Goal: Transaction & Acquisition: Subscribe to service/newsletter

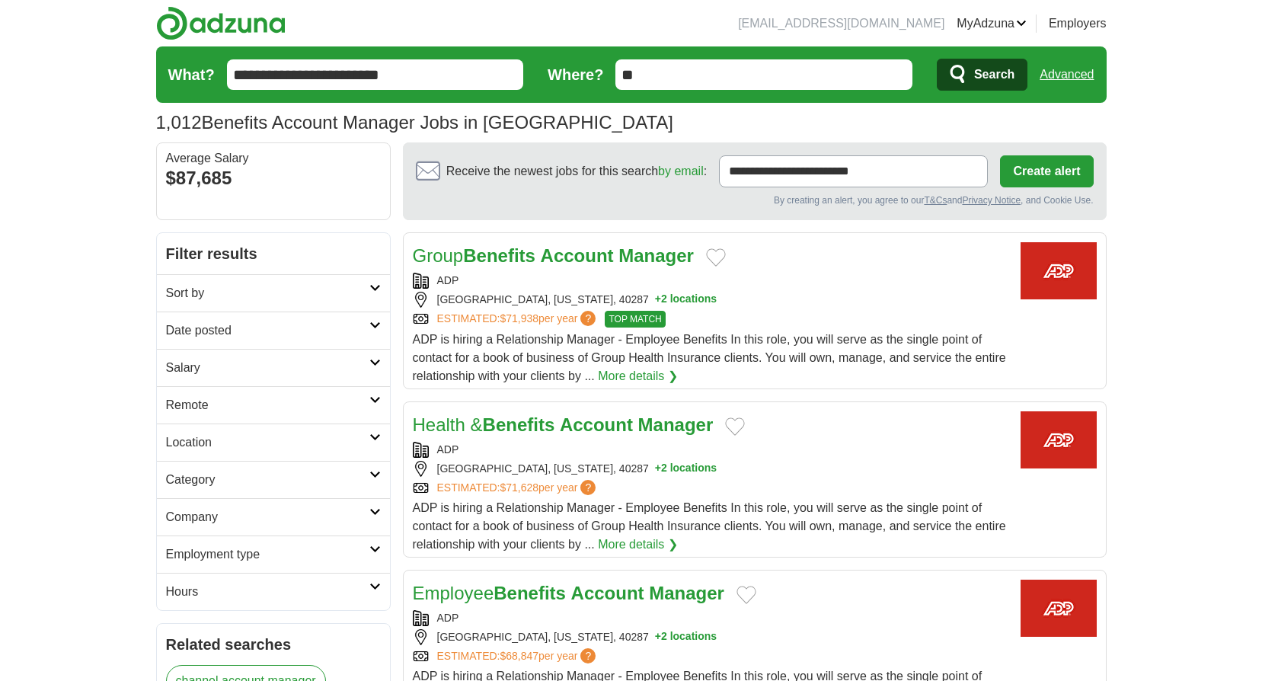
click at [361, 401] on h2 "Remote" at bounding box center [267, 405] width 203 height 18
click at [186, 439] on link "Remote jobs" at bounding box center [200, 441] width 69 height 13
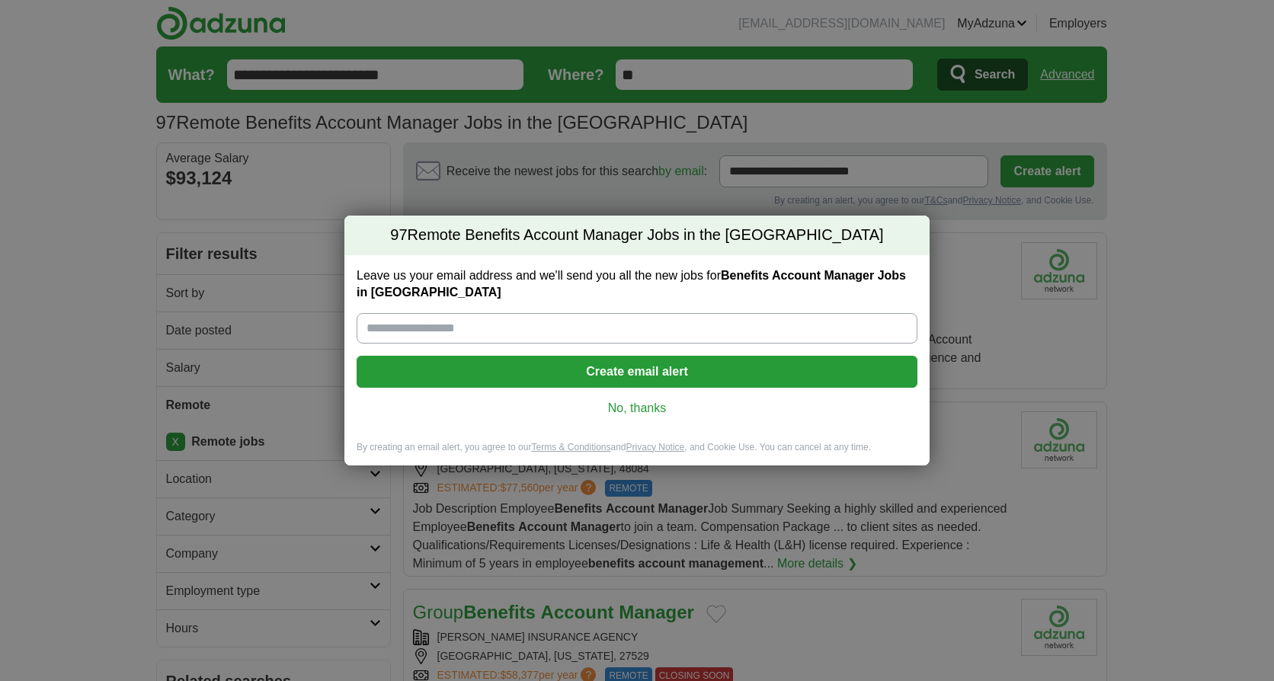
click at [571, 329] on input "Leave us your email address and we'll send you all the new jobs for Benefits Ac…" at bounding box center [636, 328] width 561 height 30
type input "**********"
click at [663, 376] on button "Create email alert" at bounding box center [636, 372] width 561 height 32
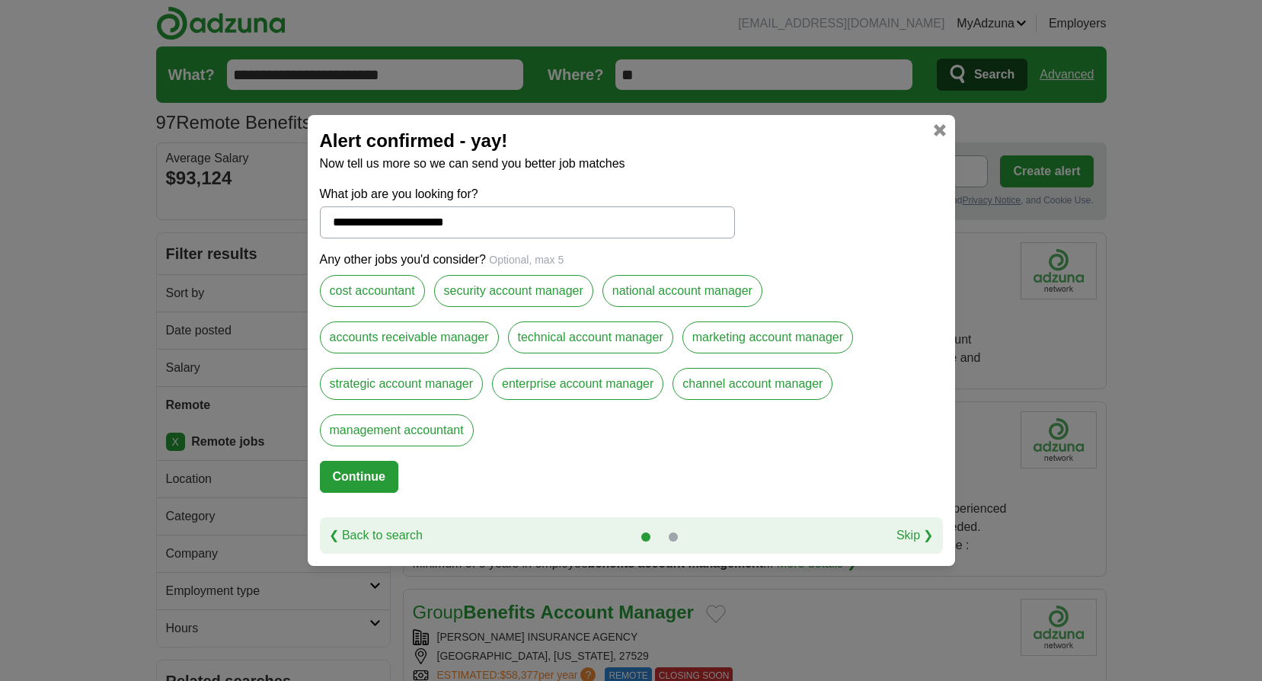
click at [369, 475] on button "Continue" at bounding box center [359, 477] width 78 height 32
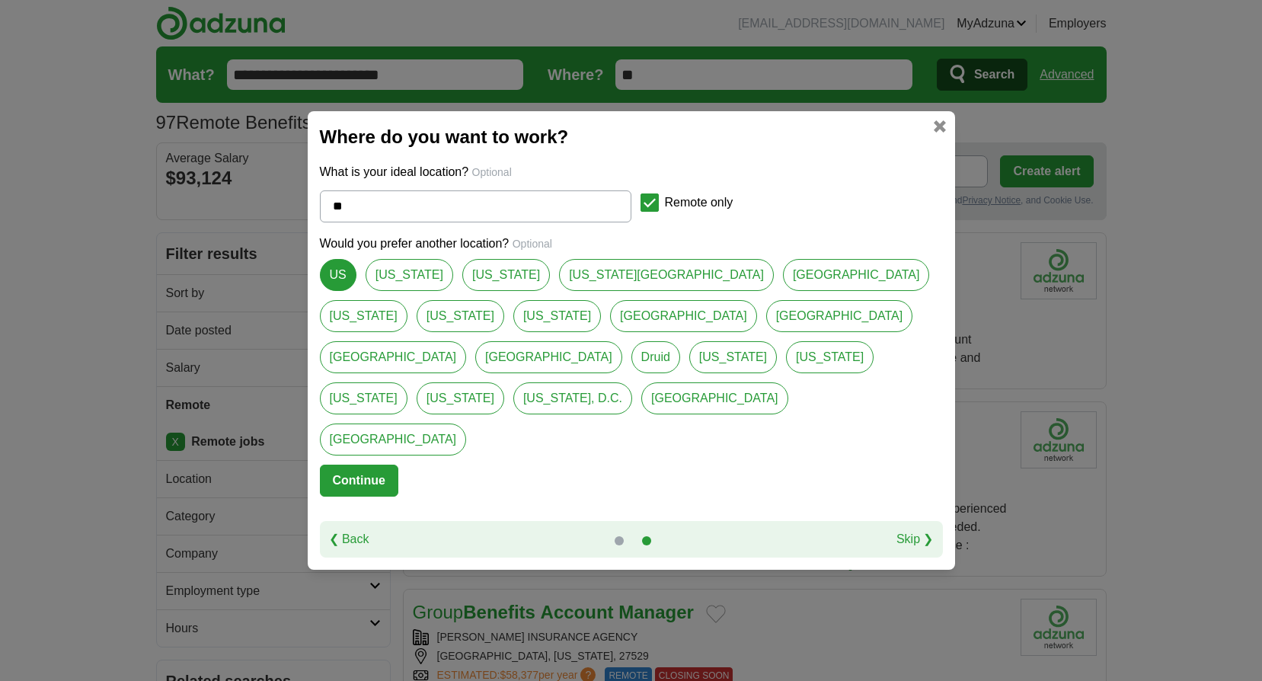
click at [344, 465] on button "Continue" at bounding box center [359, 481] width 78 height 32
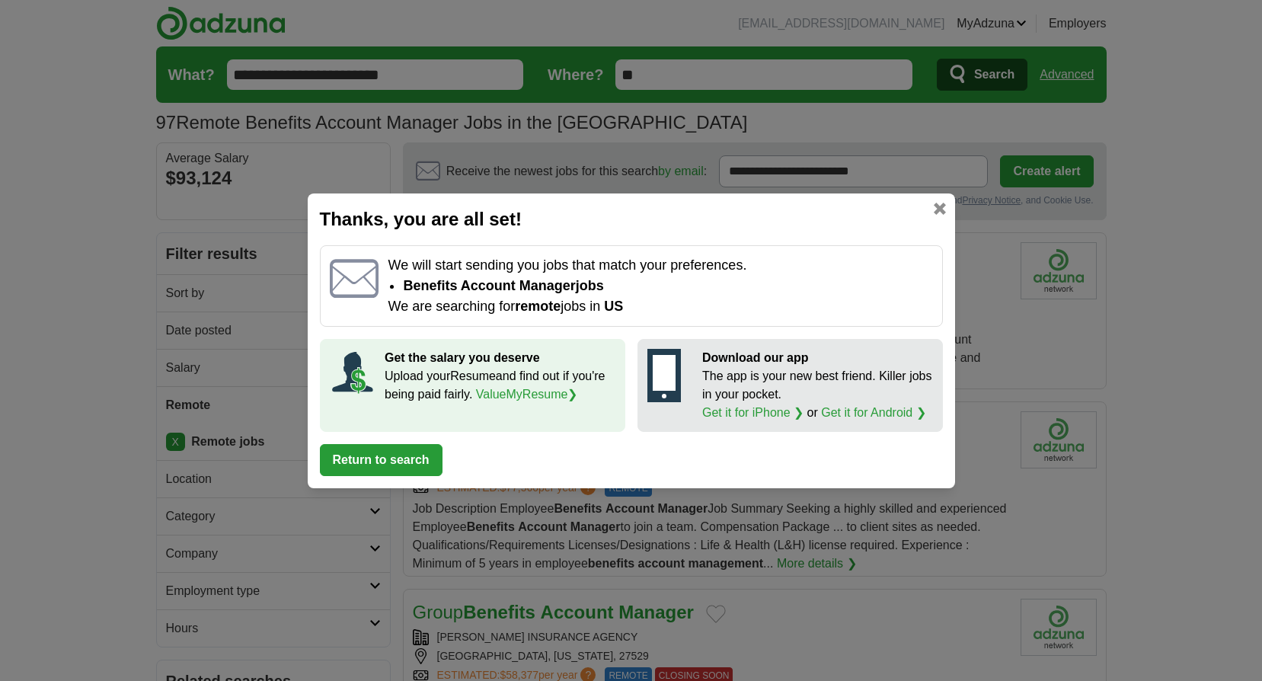
drag, startPoint x: 398, startPoint y: 462, endPoint x: 563, endPoint y: 453, distance: 165.5
click at [396, 461] on button "Return to search" at bounding box center [381, 460] width 123 height 32
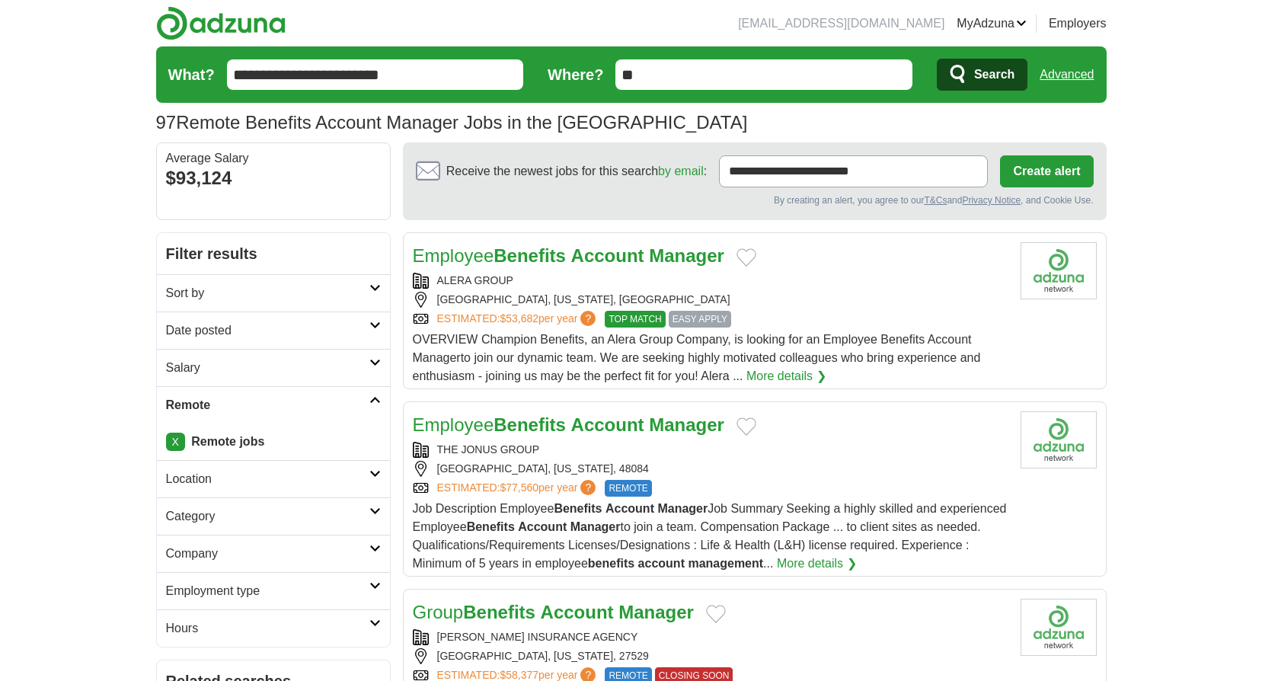
click at [778, 375] on link "More details ❯" at bounding box center [786, 376] width 80 height 18
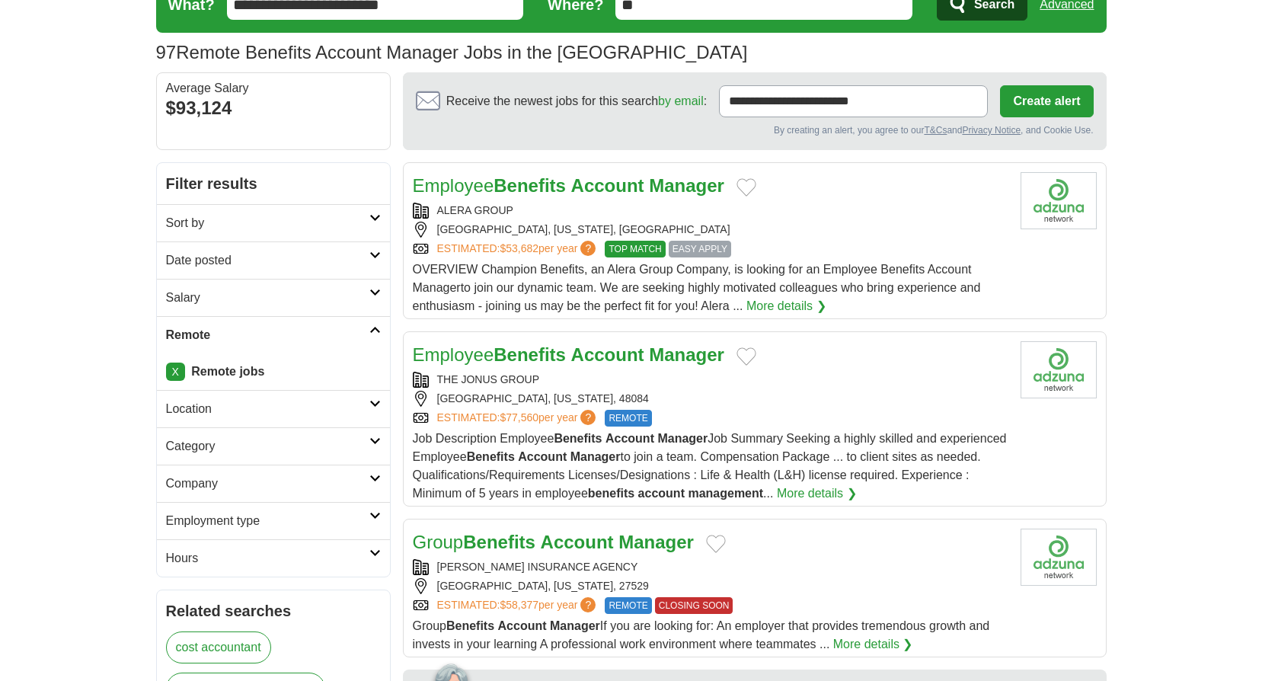
scroll to position [229, 0]
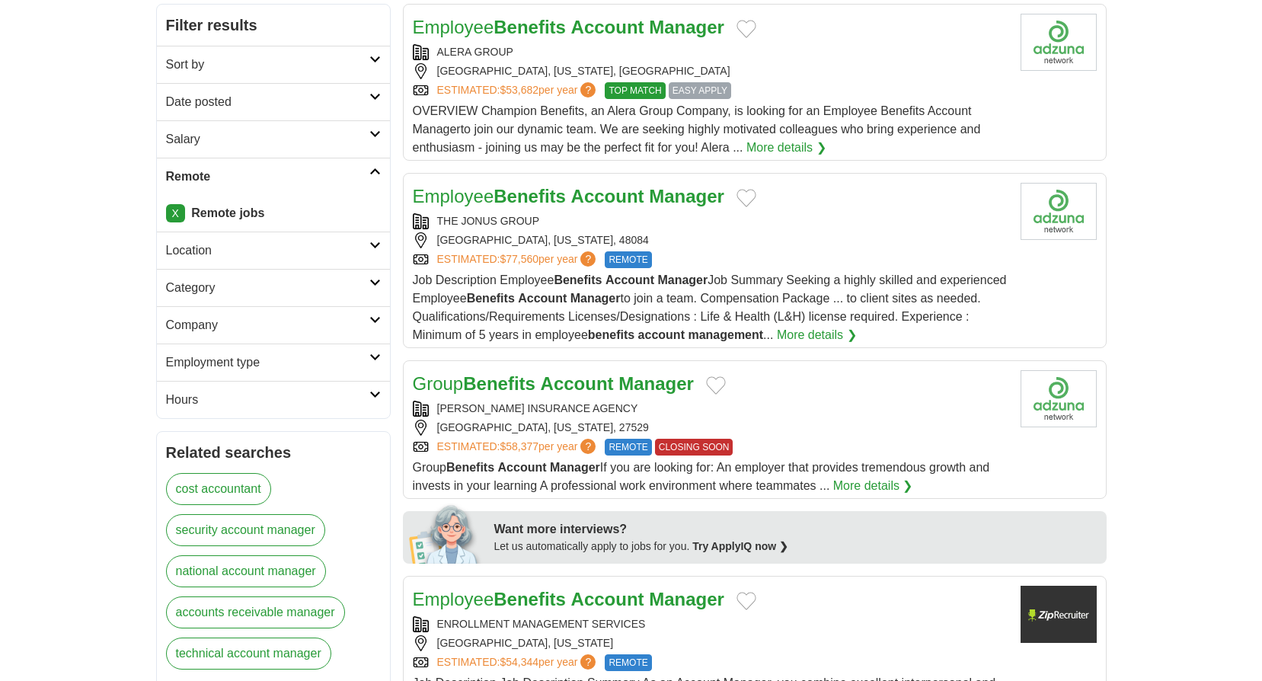
click at [643, 196] on strong "Account" at bounding box center [607, 196] width 73 height 21
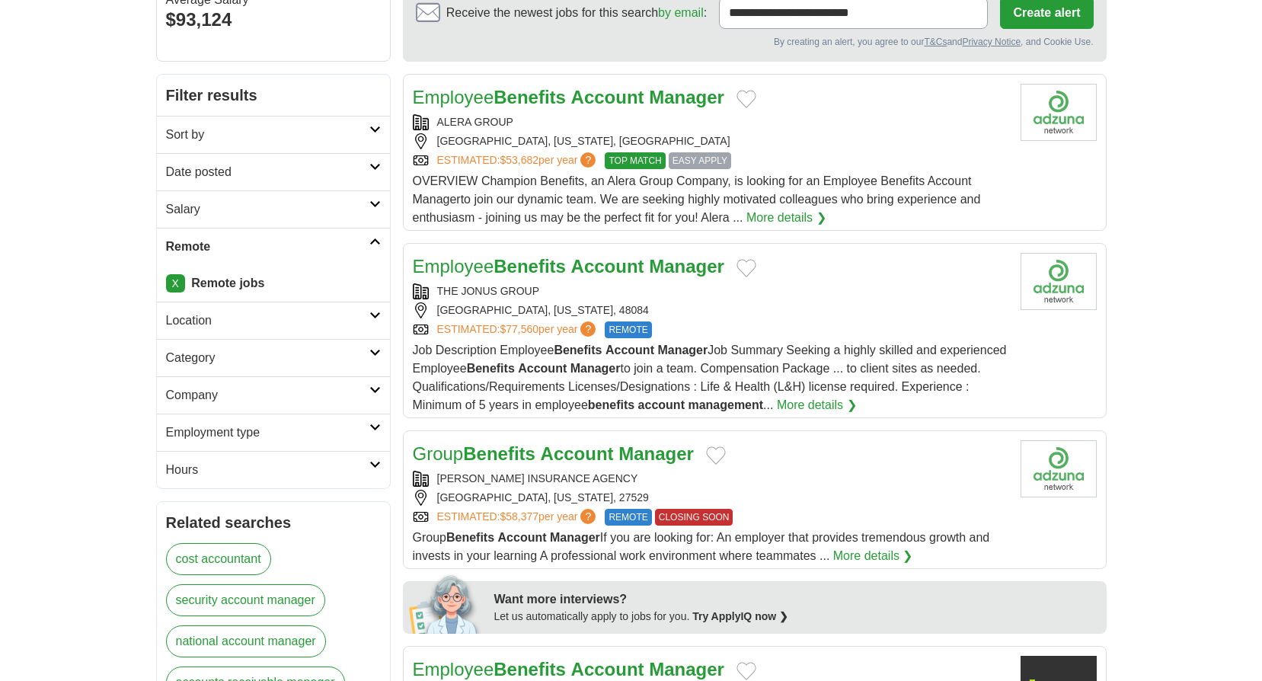
scroll to position [152, 0]
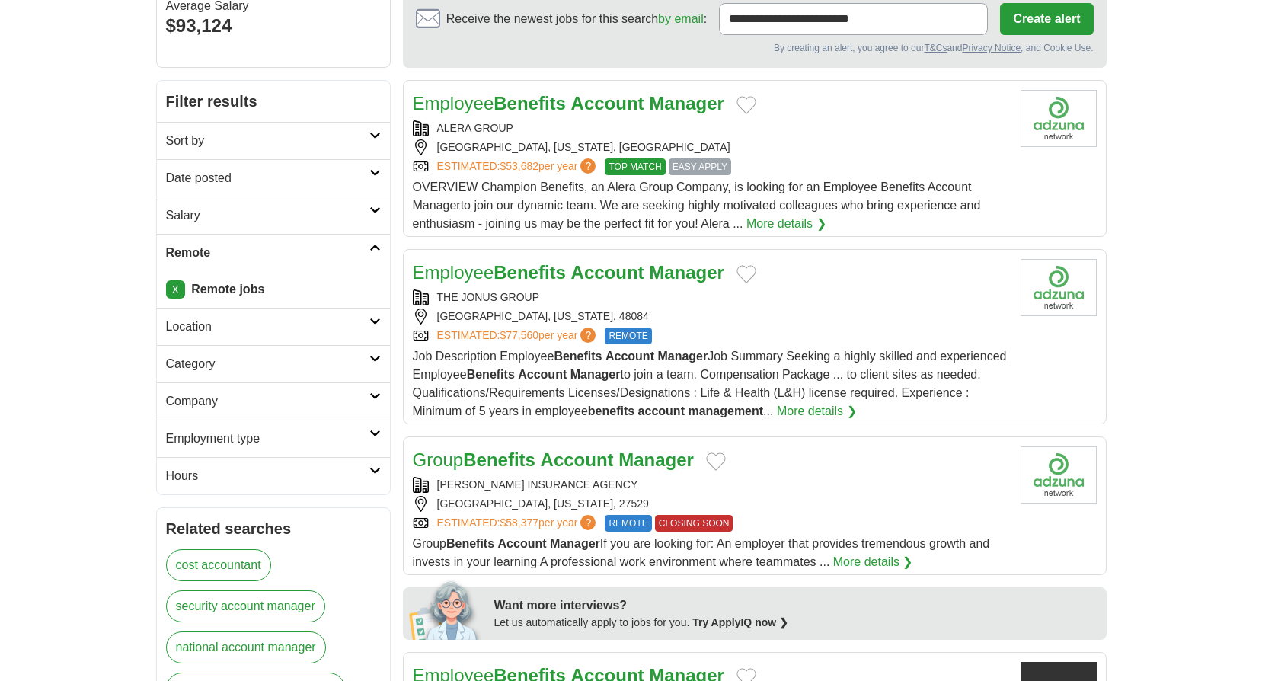
click at [215, 325] on h2 "Location" at bounding box center [267, 327] width 203 height 18
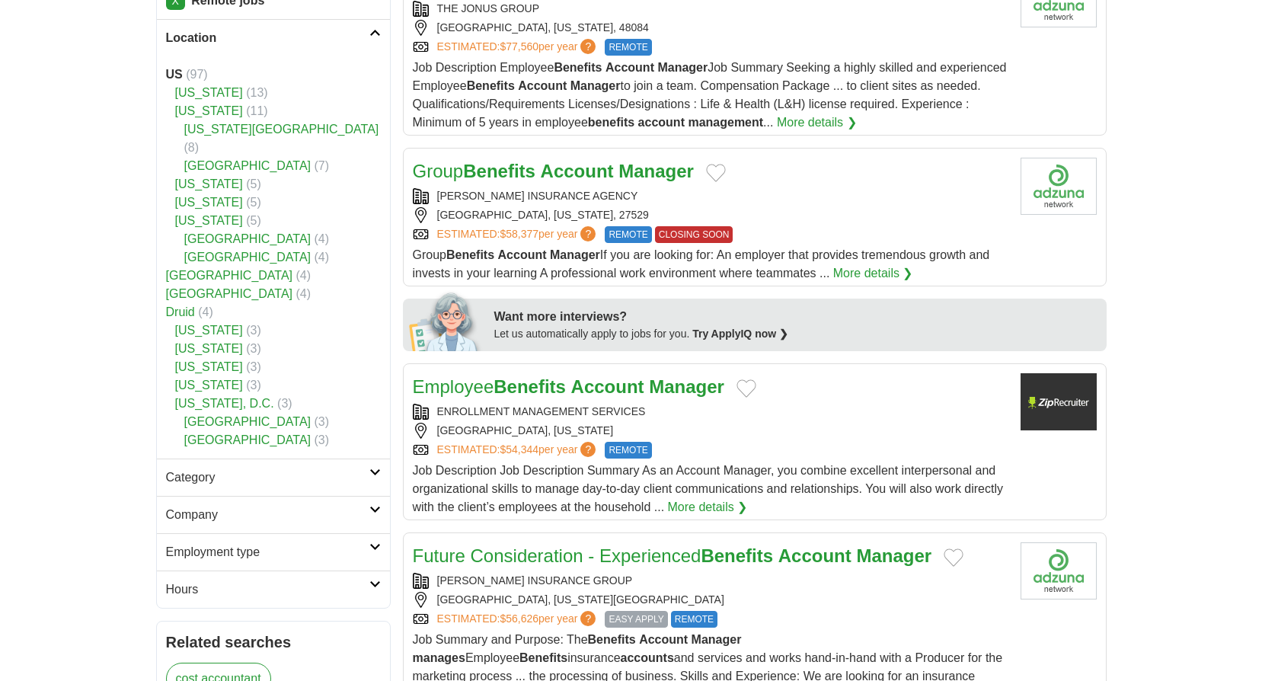
scroll to position [457, 0]
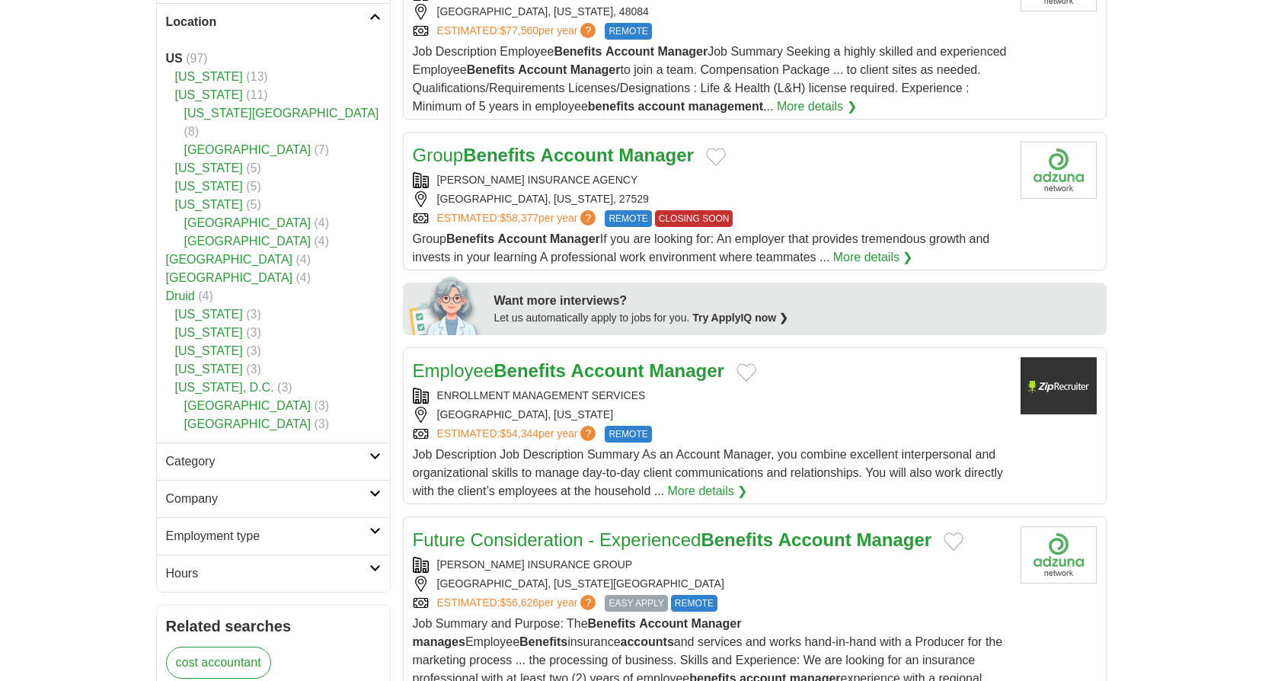
click at [172, 57] on strong "US" at bounding box center [174, 58] width 17 height 13
click at [194, 180] on link "[US_STATE]" at bounding box center [209, 186] width 68 height 13
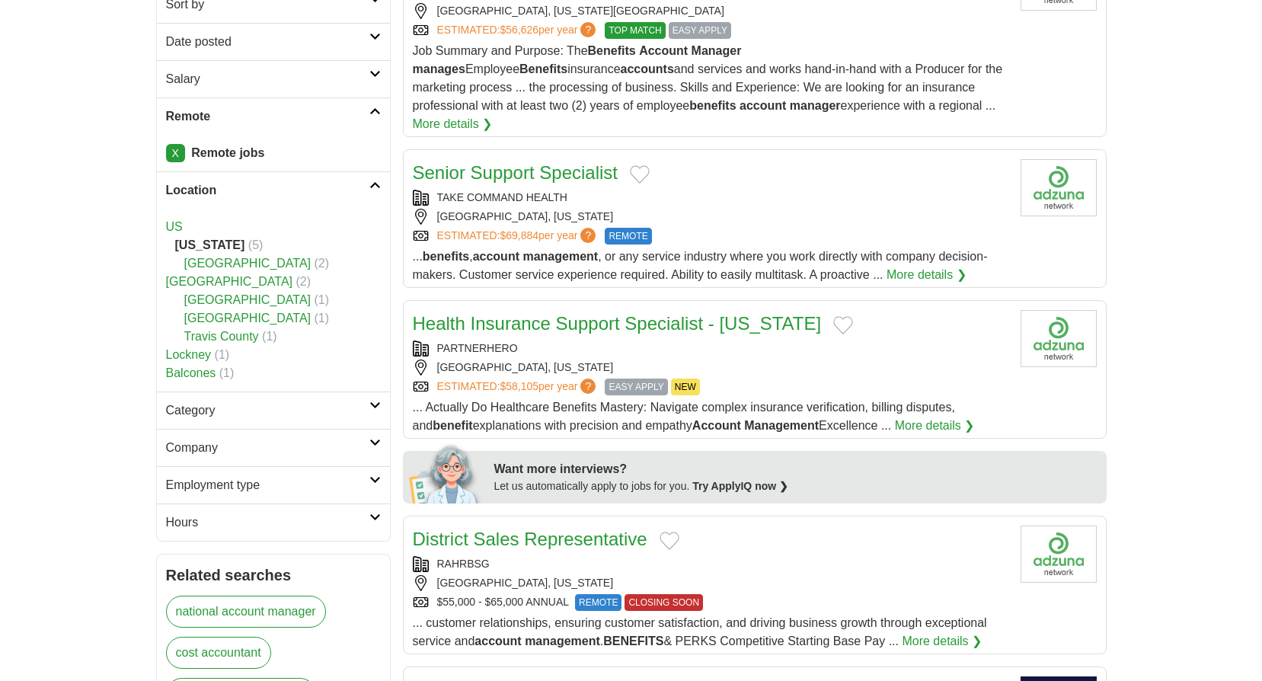
scroll to position [305, 0]
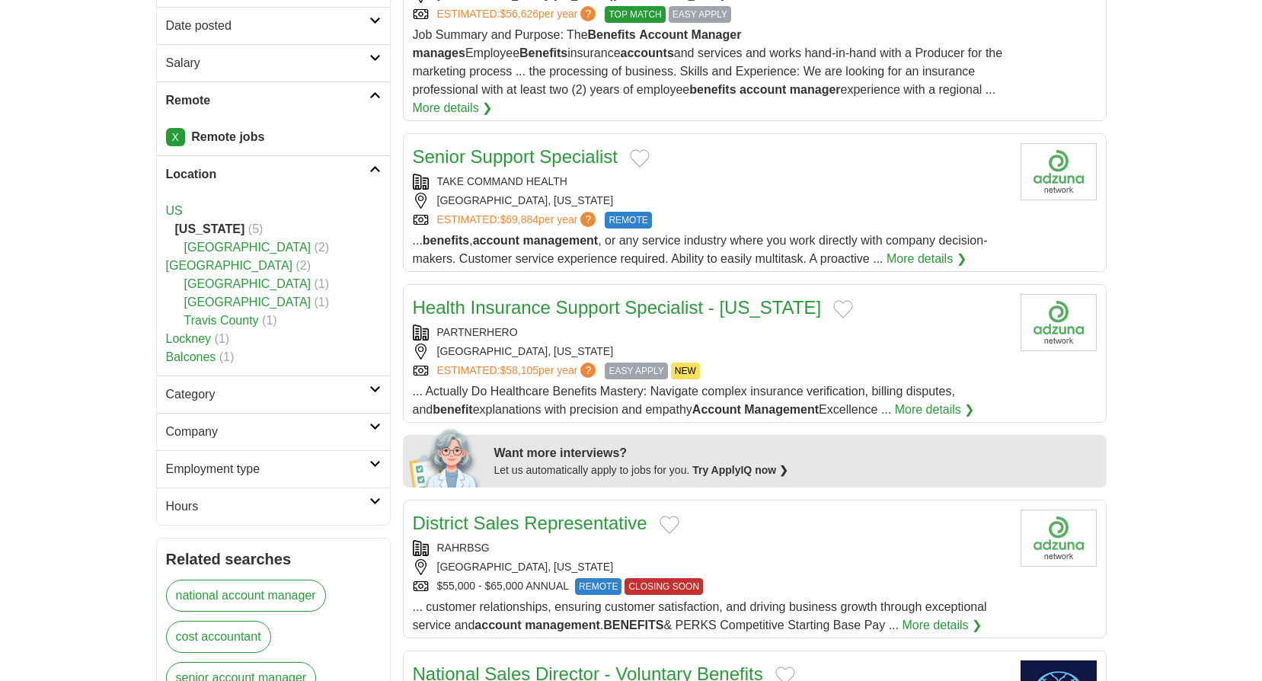
click at [686, 297] on link "Health Insurance Support Specialist - Texas" at bounding box center [617, 307] width 409 height 21
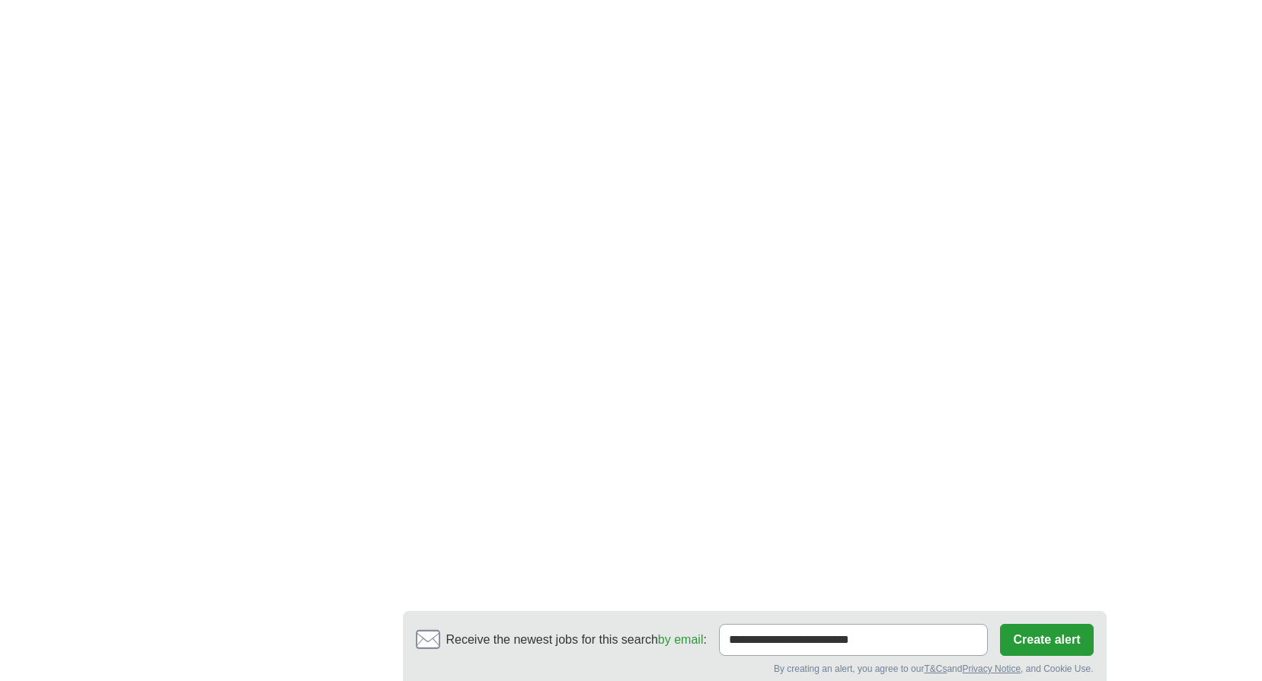
scroll to position [1371, 0]
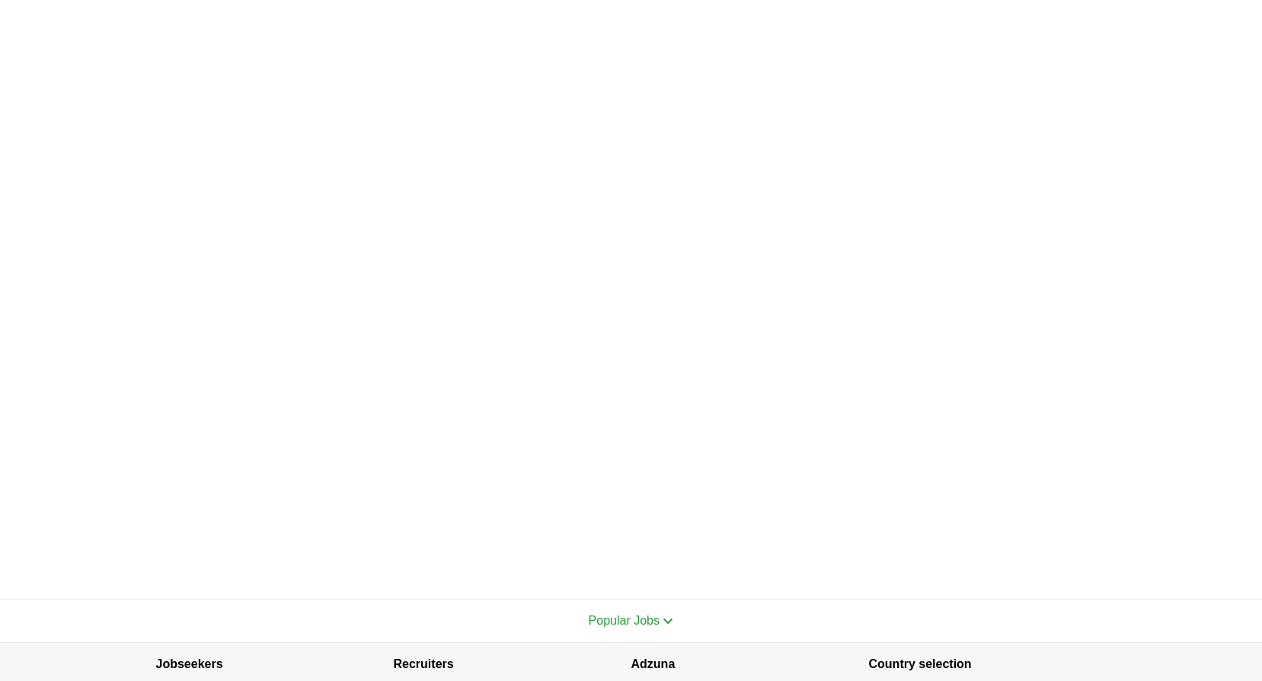
scroll to position [305, 0]
